Goal: Find specific page/section: Find specific page/section

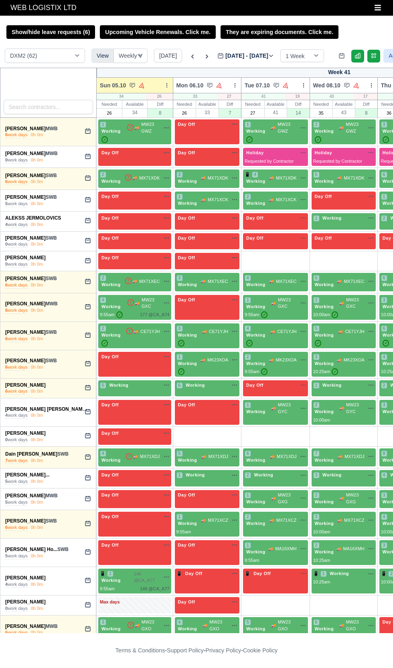
select select "1"
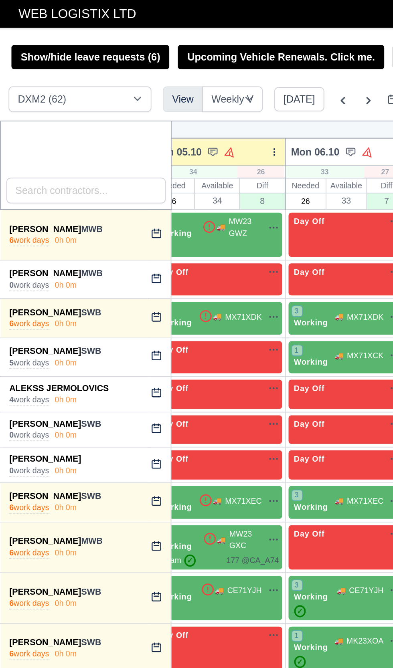
scroll to position [0, 37]
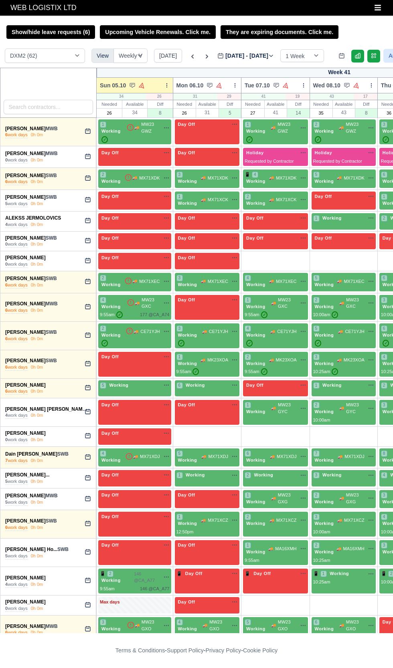
select select "1"
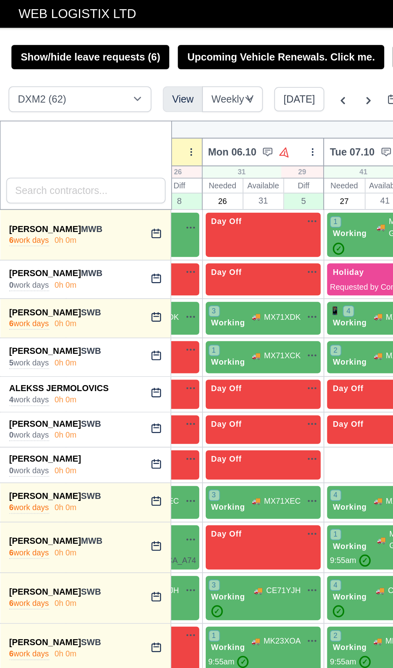
scroll to position [0, 62]
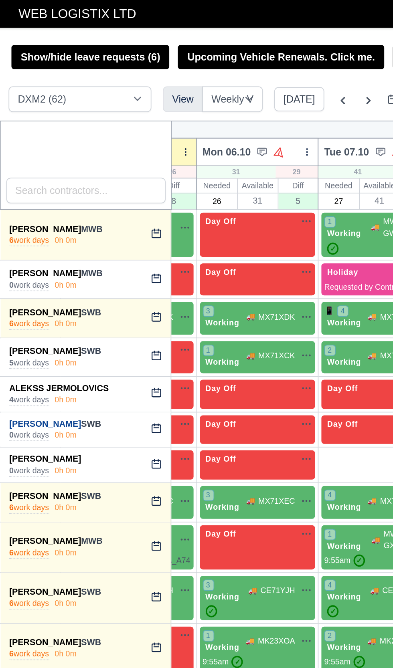
click at [19, 238] on link "[PERSON_NAME]" at bounding box center [25, 238] width 40 height 6
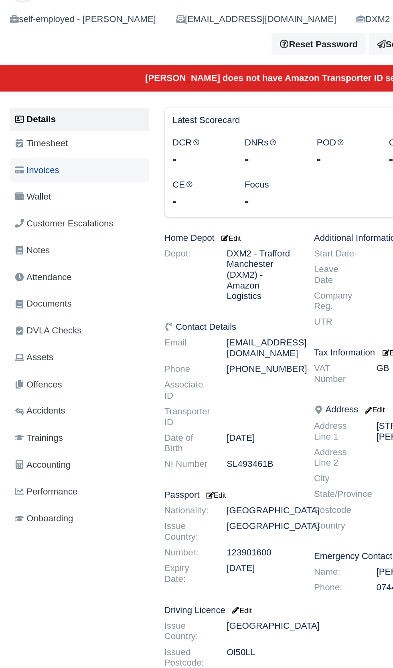
click at [24, 162] on link "Invoices" at bounding box center [50, 157] width 89 height 16
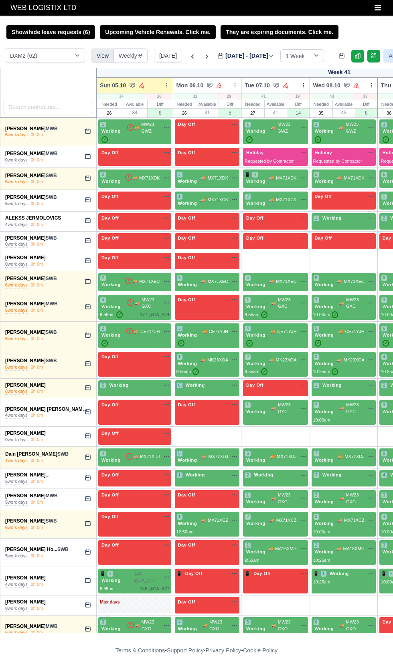
select select "1"
